Goal: Transaction & Acquisition: Purchase product/service

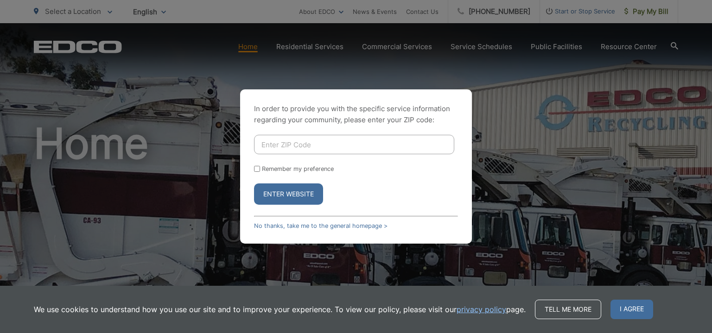
click at [291, 147] on input "Enter ZIP Code" at bounding box center [354, 144] width 200 height 19
type input "92026"
click at [254, 184] on button "Enter Website" at bounding box center [288, 194] width 69 height 21
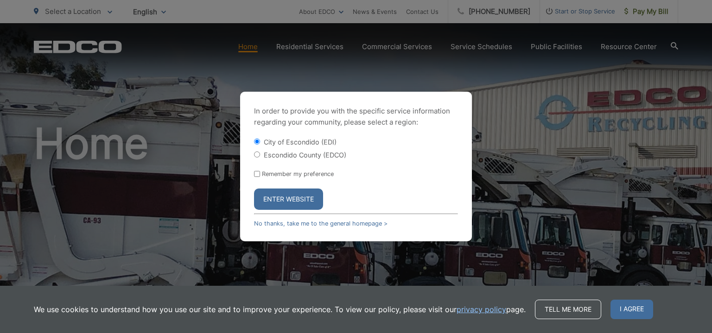
click at [276, 152] on label "Escondido County (EDCO)" at bounding box center [305, 155] width 82 height 8
click at [260, 152] on input "Escondido County (EDCO)" at bounding box center [257, 155] width 6 height 6
radio input "true"
click at [282, 200] on button "Enter Website" at bounding box center [288, 199] width 69 height 21
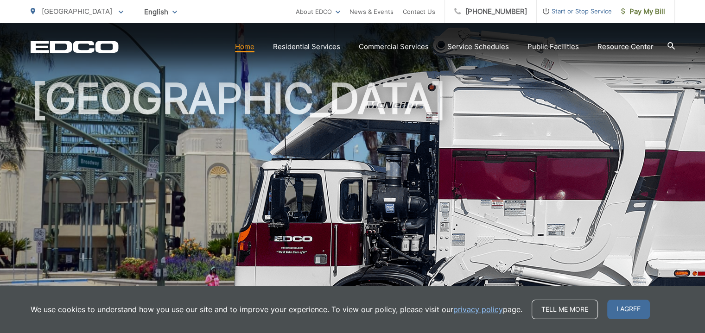
scroll to position [46, 0]
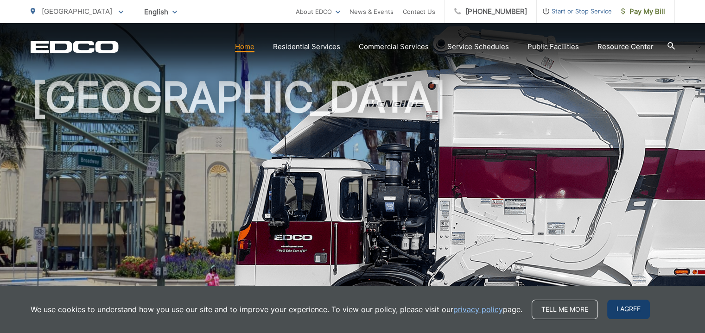
click at [612, 309] on span "I agree" at bounding box center [628, 309] width 43 height 19
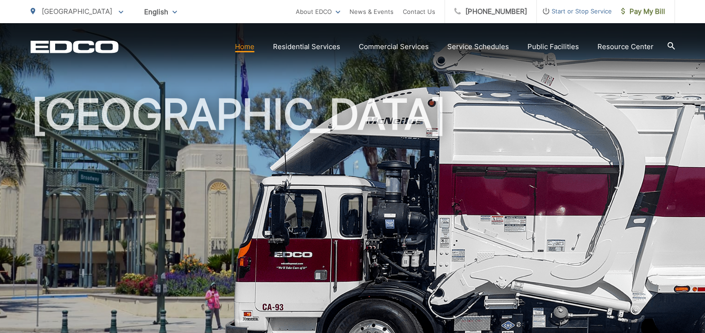
scroll to position [0, 0]
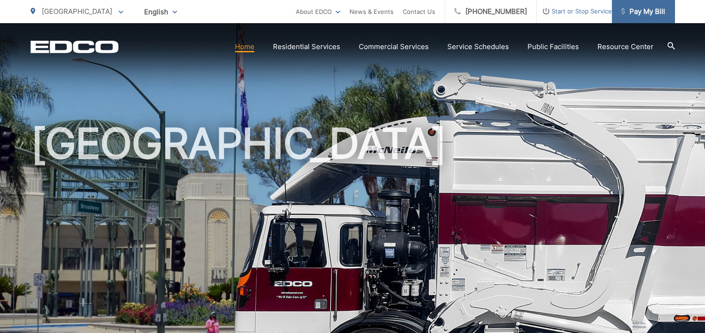
click at [658, 13] on span "Pay My Bill" at bounding box center [643, 11] width 44 height 11
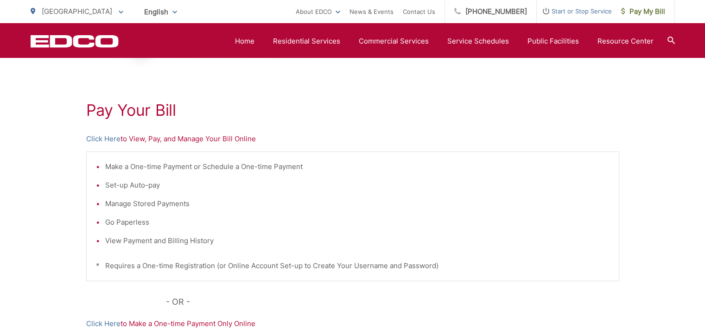
scroll to position [139, 0]
click at [210, 142] on p "Click Here to View, Pay, and Manage Your Bill Online" at bounding box center [352, 139] width 533 height 11
click at [203, 134] on p "Click Here to View, Pay, and Manage Your Bill Online" at bounding box center [352, 139] width 533 height 11
click at [109, 139] on link "Click Here" at bounding box center [103, 139] width 34 height 11
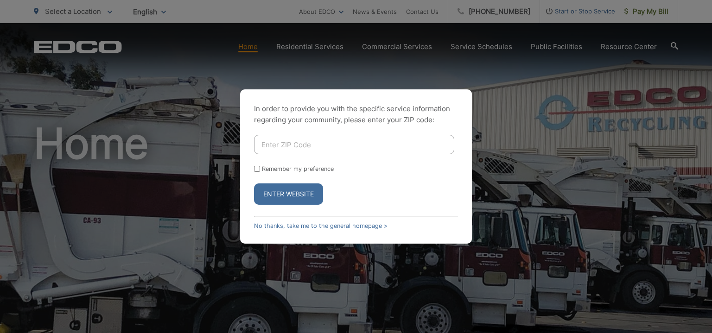
click at [306, 146] on input "Enter ZIP Code" at bounding box center [354, 144] width 200 height 19
type input "92026"
click at [286, 194] on button "Enter Website" at bounding box center [288, 194] width 69 height 21
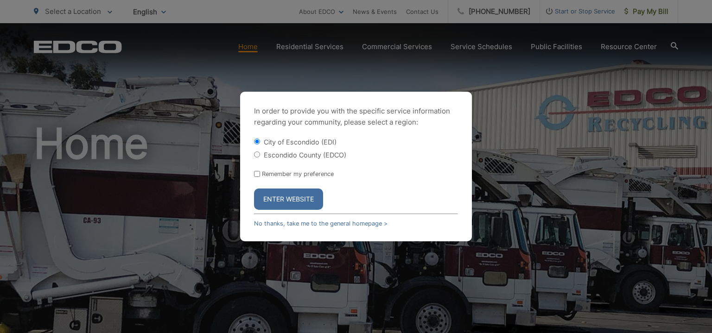
click at [298, 153] on label "Escondido County (EDCO)" at bounding box center [305, 155] width 82 height 8
click at [260, 153] on input "Escondido County (EDCO)" at bounding box center [257, 155] width 6 height 6
radio input "true"
click at [289, 201] on button "Enter Website" at bounding box center [288, 199] width 69 height 21
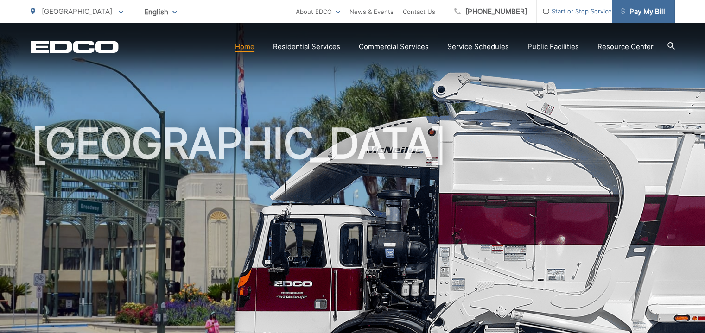
click at [629, 11] on span "Pay My Bill" at bounding box center [643, 11] width 44 height 11
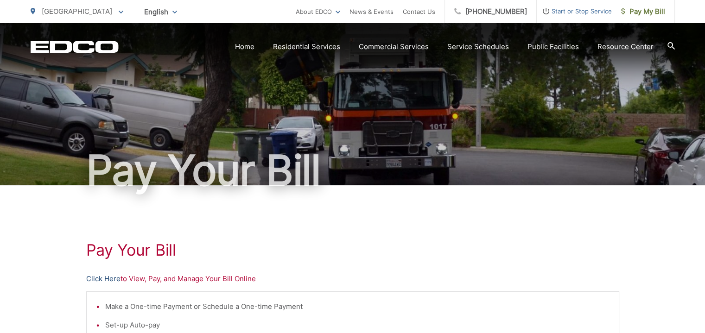
click at [106, 278] on link "Click Here" at bounding box center [103, 278] width 34 height 11
